Goal: Task Accomplishment & Management: Manage account settings

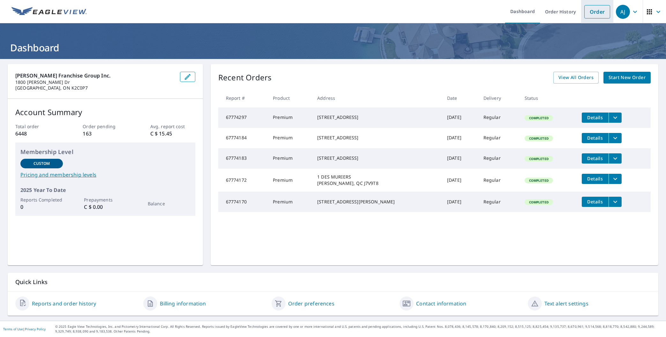
click at [592, 16] on link "Order" at bounding box center [597, 11] width 26 height 13
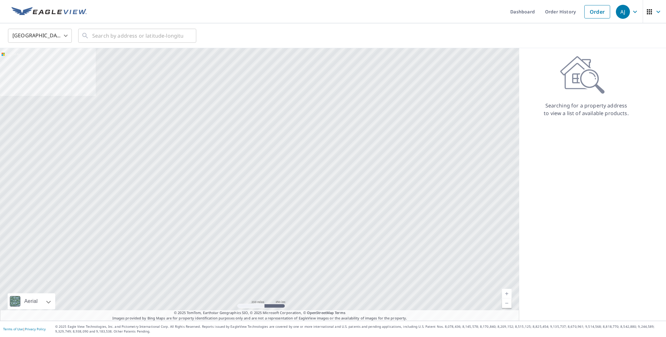
click at [35, 38] on body "[PERSON_NAME] [PERSON_NAME] Dashboard Order History Order AJ United States US ​…" at bounding box center [333, 168] width 666 height 337
drag, startPoint x: 30, startPoint y: 74, endPoint x: 30, endPoint y: 70, distance: 3.9
click at [30, 73] on div at bounding box center [333, 168] width 666 height 337
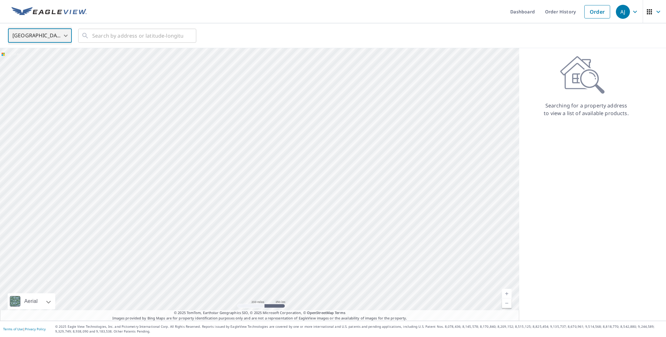
click at [30, 66] on div at bounding box center [259, 184] width 519 height 273
click at [32, 29] on body "[PERSON_NAME] [PERSON_NAME] Dashboard Order History Order AJ United States US ​…" at bounding box center [333, 168] width 666 height 337
click at [24, 62] on li "[GEOGRAPHIC_DATA]" at bounding box center [40, 63] width 64 height 11
type input "CA"
click at [106, 36] on input "text" at bounding box center [137, 36] width 91 height 18
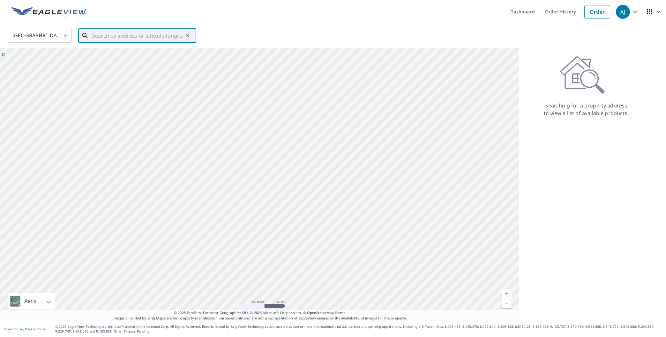
paste input "[STREET_ADDRESS]"
click at [121, 55] on span "60 PRINCE OF WALES [PERSON_NAME] ON K8P2T7" at bounding box center [141, 57] width 100 height 15
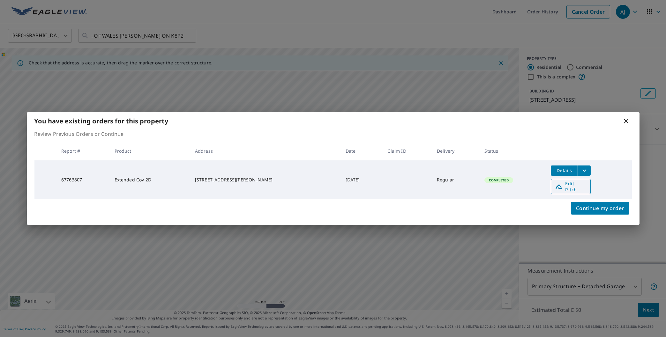
click at [576, 185] on span "Edit Pitch" at bounding box center [571, 187] width 32 height 12
click at [568, 184] on span "Edit Pitch" at bounding box center [571, 187] width 32 height 12
click at [581, 174] on icon "filesDropdownBtn-67763807" at bounding box center [585, 171] width 8 height 8
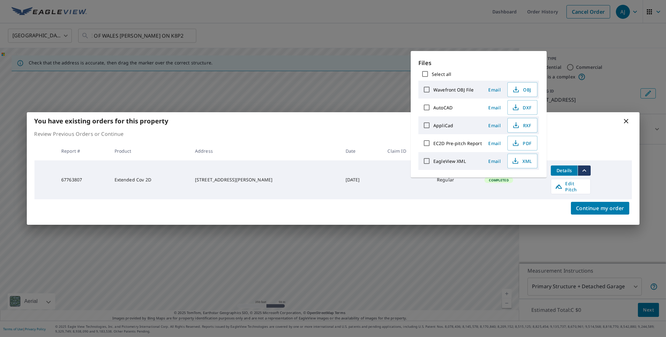
click at [380, 60] on div "You have existing orders for this property Review Previous Orders or Continue R…" at bounding box center [333, 168] width 666 height 337
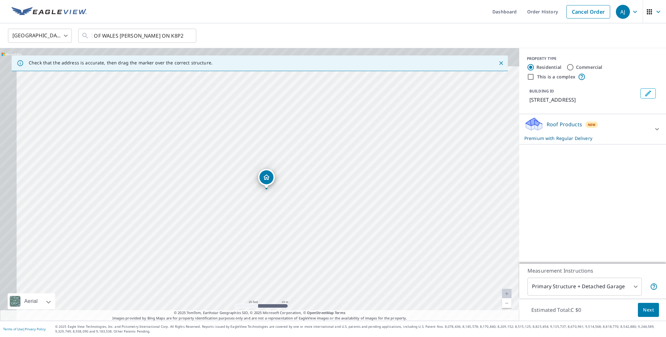
drag, startPoint x: 266, startPoint y: 199, endPoint x: 274, endPoint y: 207, distance: 11.3
click at [274, 207] on div "60 PRINCE OF WALES [PERSON_NAME] ON K8P2T7" at bounding box center [259, 184] width 519 height 273
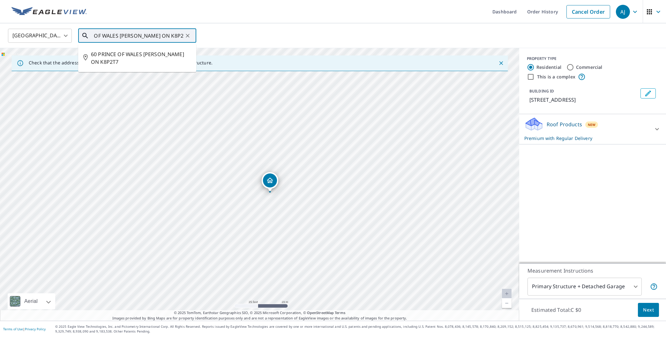
click at [141, 34] on input "60 PRINCE OF WALES [PERSON_NAME] ON K8P2T7" at bounding box center [137, 36] width 91 height 18
paste input "[STREET_ADDRESS][PERSON_NAME]"
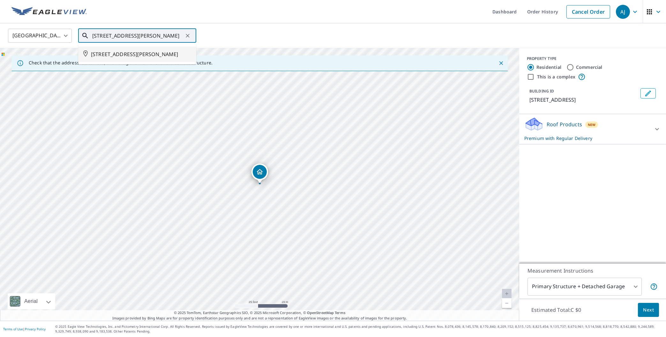
click at [165, 58] on span "[STREET_ADDRESS][PERSON_NAME]" at bounding box center [141, 54] width 100 height 8
type input "[STREET_ADDRESS][PERSON_NAME]"
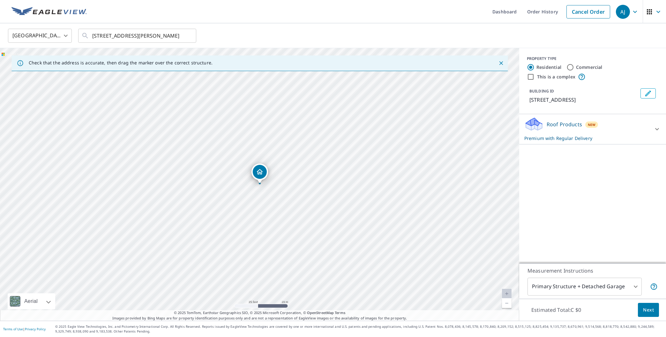
scroll to position [0, 0]
click at [540, 11] on link "Order History" at bounding box center [542, 11] width 41 height 23
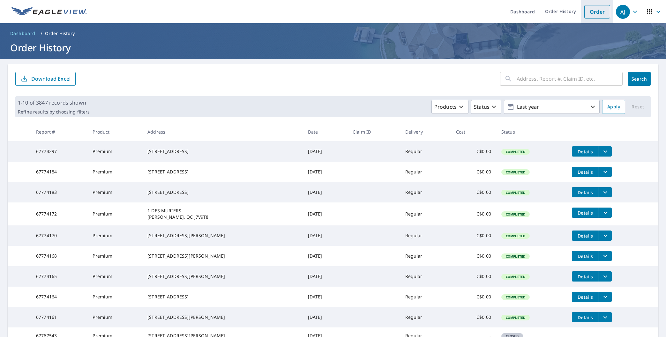
click at [606, 7] on link "Order" at bounding box center [597, 11] width 26 height 13
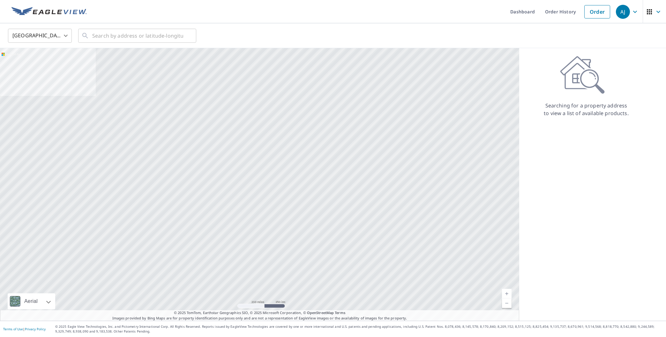
click at [57, 36] on body "[PERSON_NAME] [PERSON_NAME] Dashboard Order History Order AJ United States US ​…" at bounding box center [333, 168] width 666 height 337
click at [51, 61] on li "[GEOGRAPHIC_DATA]" at bounding box center [40, 63] width 64 height 11
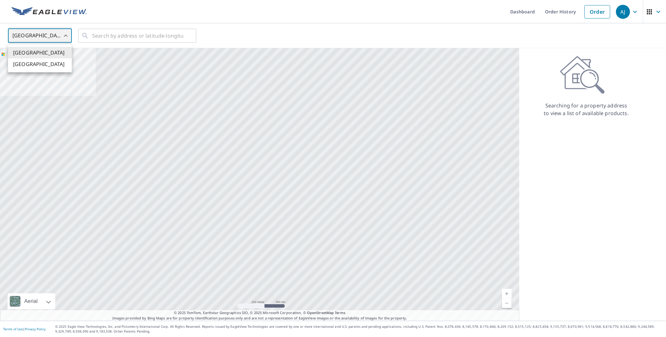
type input "CA"
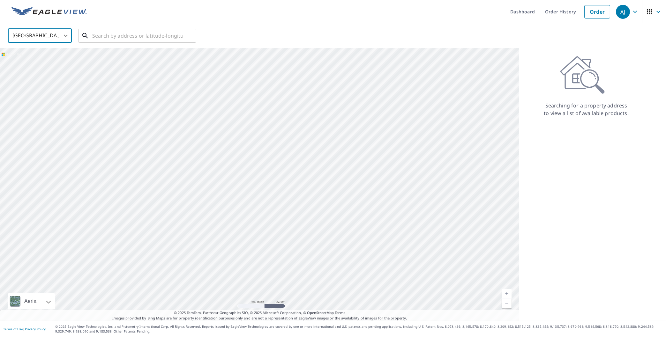
click at [116, 37] on input "text" at bounding box center [137, 36] width 91 height 18
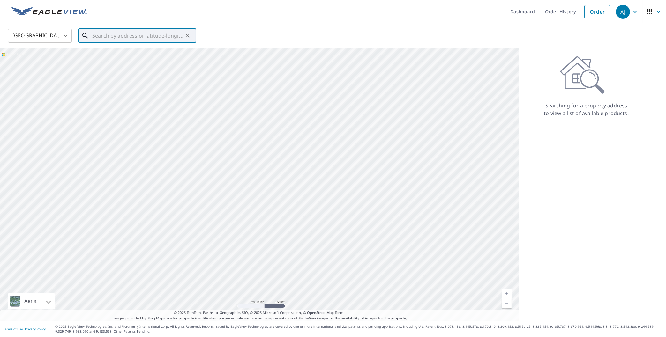
paste input "[STREET_ADDRESS] [STREET_ADDRESS]"
click at [120, 55] on span "[STREET_ADDRESS]" at bounding box center [141, 54] width 100 height 8
type input "[STREET_ADDRESS]"
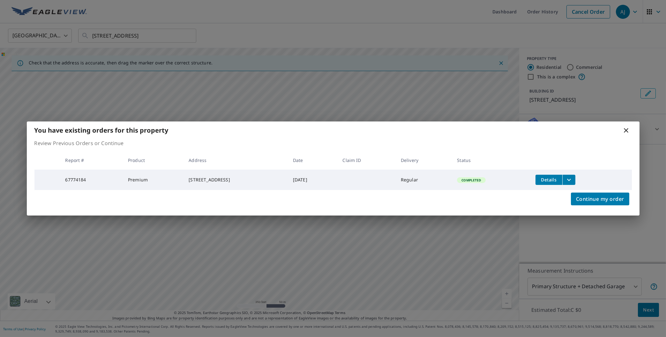
click at [574, 175] on button "filesDropdownBtn-67774184" at bounding box center [568, 180] width 13 height 10
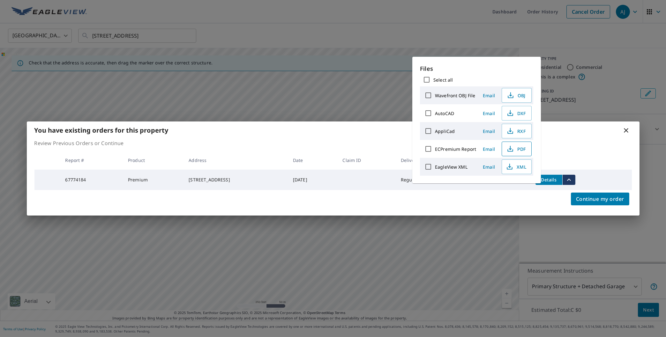
click at [513, 147] on icon "button" at bounding box center [511, 149] width 8 height 8
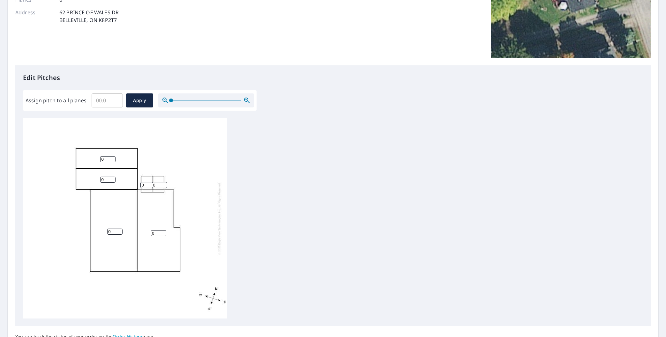
scroll to position [109, 0]
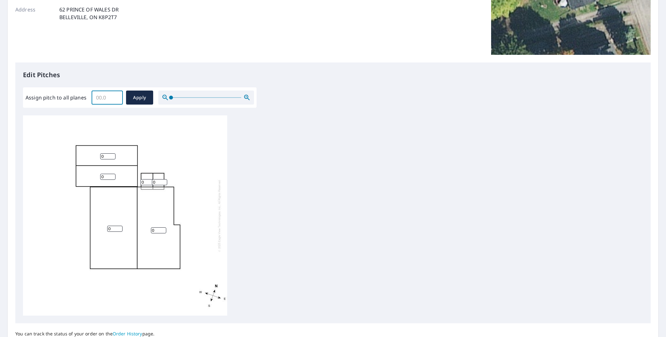
click at [103, 93] on input "Assign pitch to all planes" at bounding box center [107, 98] width 31 height 18
type input "5"
click at [139, 94] on span "Apply" at bounding box center [139, 98] width 17 height 8
type input "5"
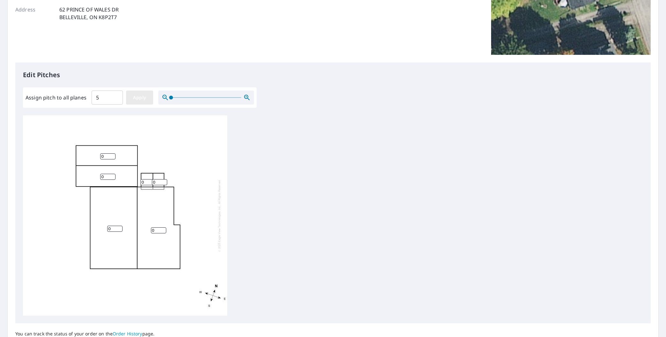
type input "5"
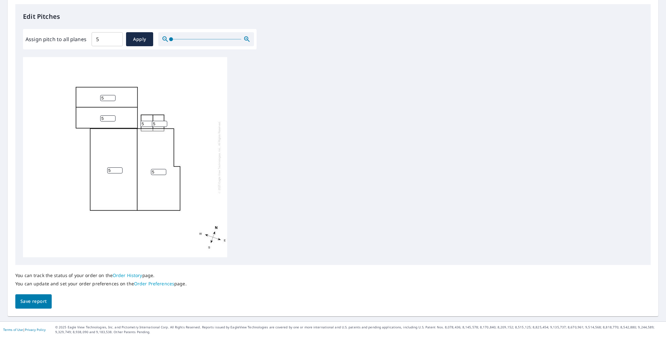
scroll to position [1, 0]
click at [41, 302] on span "Save report" at bounding box center [33, 302] width 26 height 8
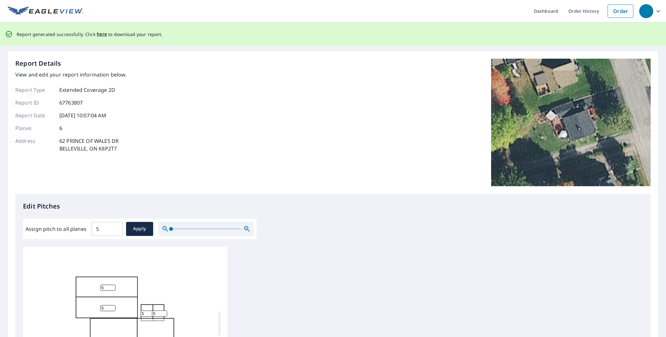
scroll to position [0, 0]
click at [101, 37] on span "here" at bounding box center [102, 35] width 11 height 8
